Goal: Navigation & Orientation: Find specific page/section

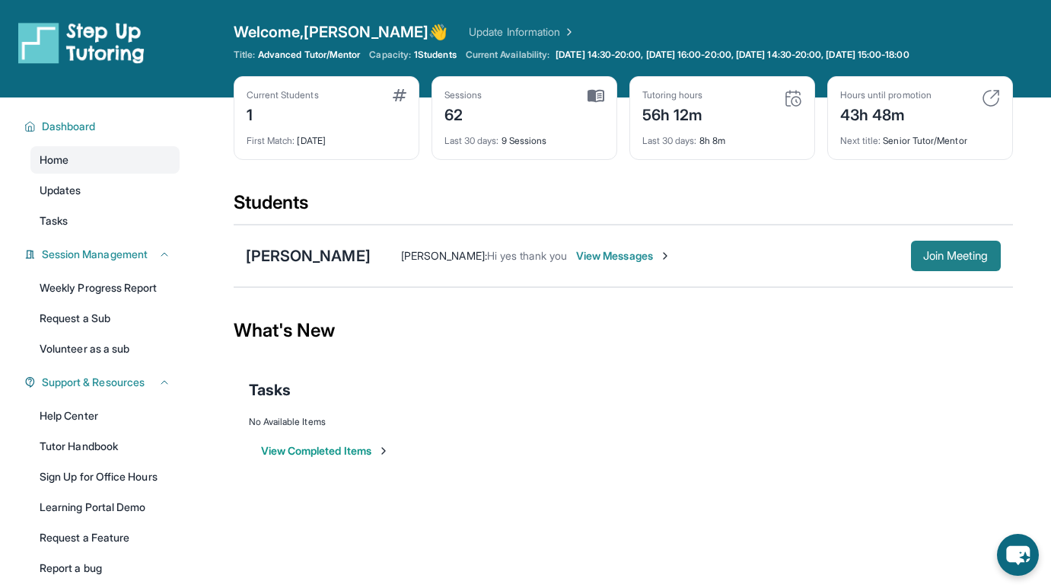
click at [933, 260] on span "Join Meeting" at bounding box center [955, 255] width 65 height 9
click at [958, 251] on span "Join Meeting" at bounding box center [955, 255] width 65 height 9
click at [923, 259] on span "Join Meeting" at bounding box center [955, 255] width 65 height 9
click at [103, 185] on link "Updates" at bounding box center [104, 190] width 149 height 27
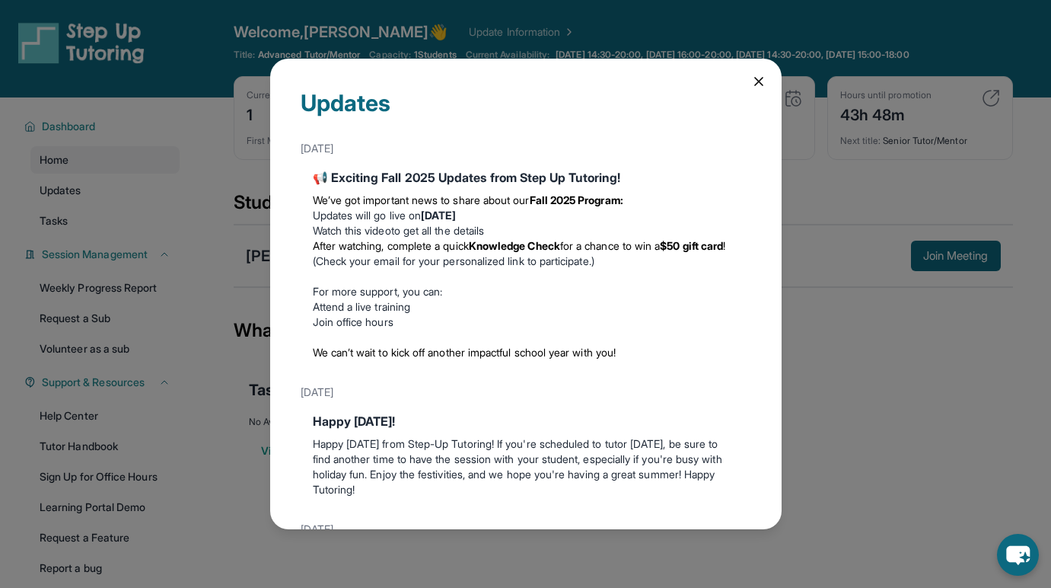
click at [384, 228] on link "Watch this video" at bounding box center [352, 230] width 78 height 13
